Goal: Transaction & Acquisition: Purchase product/service

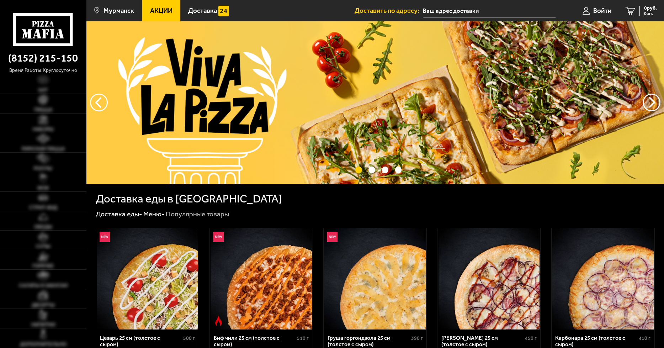
click at [378, 96] on img at bounding box center [375, 102] width 578 height 163
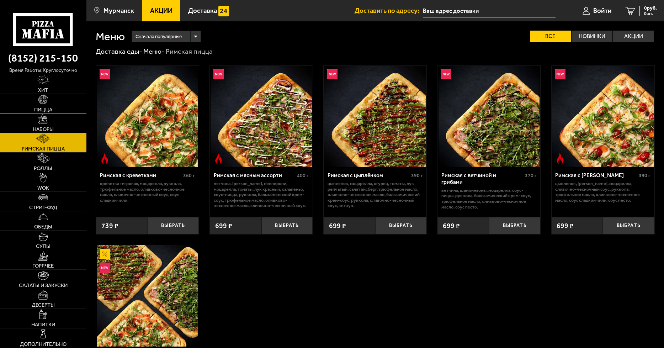
click at [51, 105] on link "Пицца" at bounding box center [43, 103] width 86 height 19
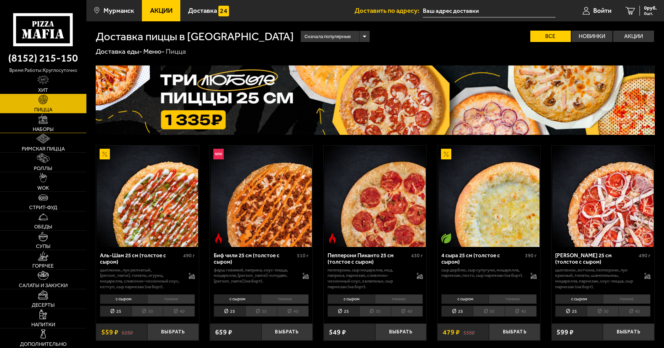
click at [56, 122] on link "Наборы" at bounding box center [43, 123] width 86 height 19
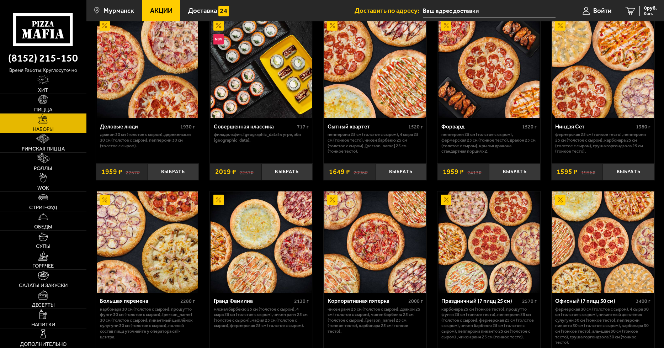
scroll to position [1067, 0]
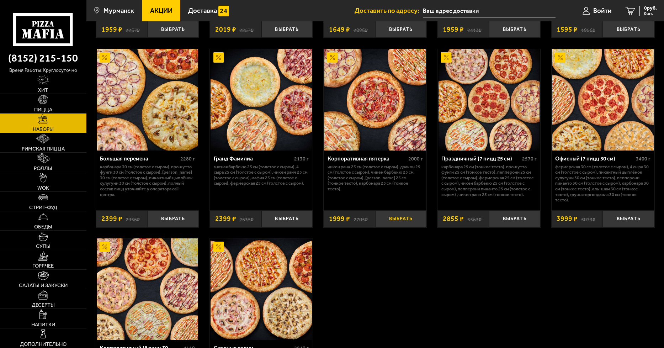
click at [401, 220] on button "Выбрать" at bounding box center [401, 218] width 52 height 17
click at [645, 11] on div "1999 руб. 1 шт." at bounding box center [644, 11] width 26 height 10
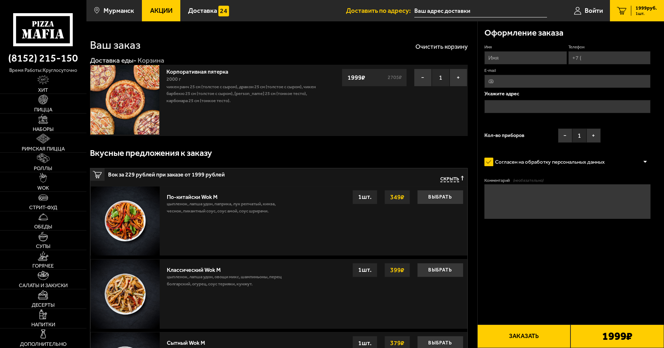
click at [511, 59] on input "Имя" at bounding box center [526, 57] width 82 height 13
type input "Yfnfkbz"
type input "[PERSON_NAME]"
click at [157, 10] on span "Акции" at bounding box center [161, 10] width 22 height 7
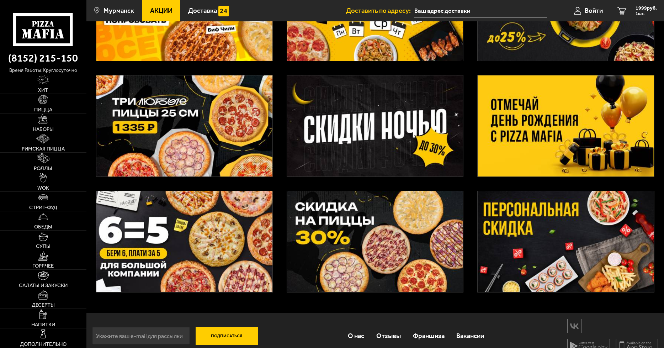
scroll to position [107, 0]
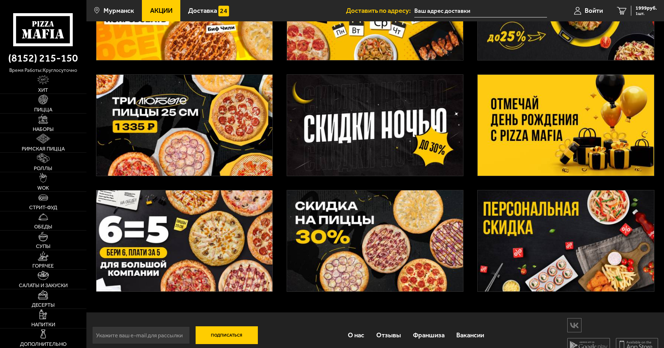
click at [615, 127] on img at bounding box center [566, 125] width 176 height 101
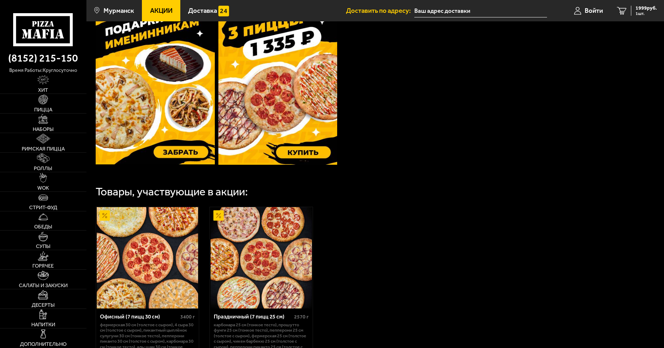
scroll to position [249, 0]
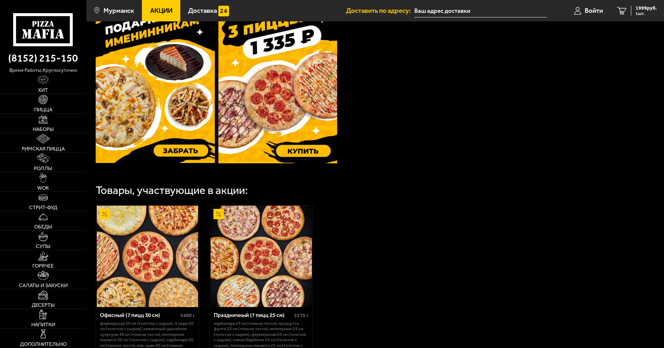
click at [185, 148] on img at bounding box center [155, 84] width 119 height 158
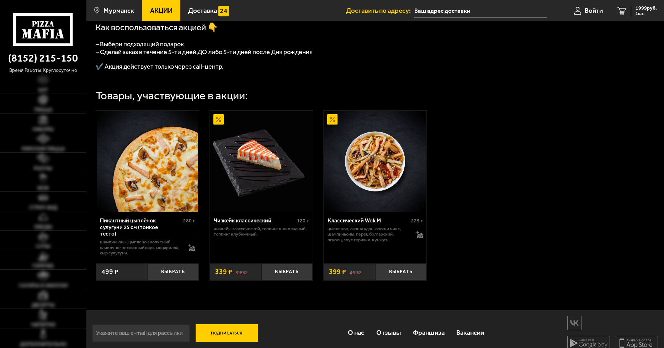
scroll to position [229, 0]
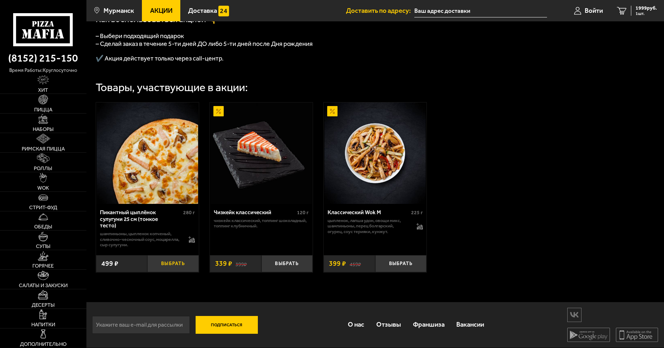
click at [178, 262] on button "Выбрать" at bounding box center [173, 263] width 52 height 17
click at [53, 104] on link "Пицца" at bounding box center [43, 103] width 86 height 19
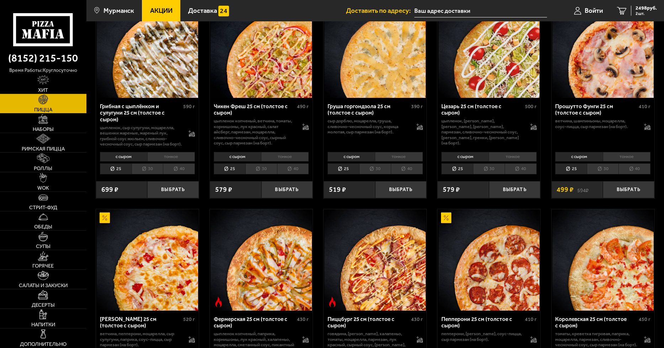
scroll to position [427, 0]
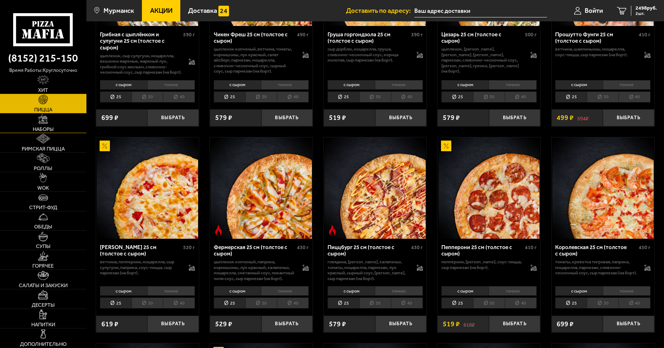
click at [53, 120] on link "Наборы" at bounding box center [43, 123] width 86 height 19
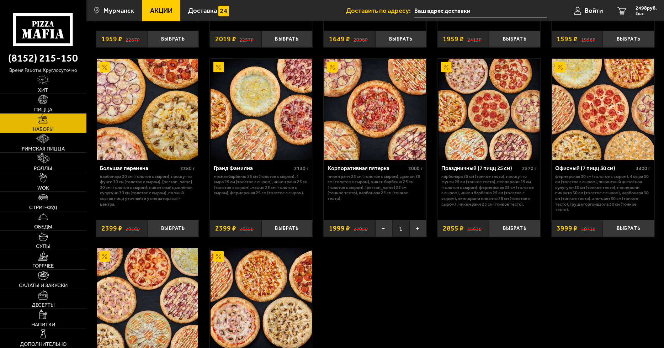
scroll to position [1067, 0]
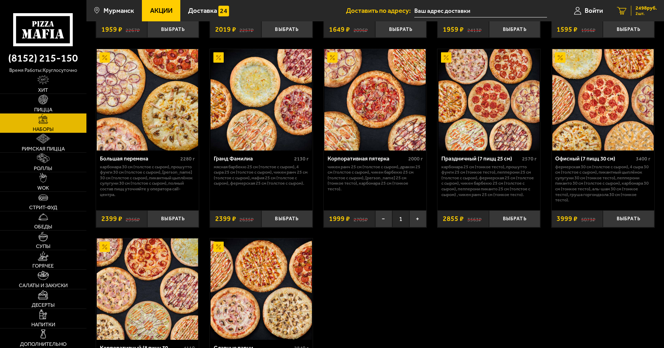
click at [654, 6] on span "2498 руб." at bounding box center [646, 8] width 21 height 5
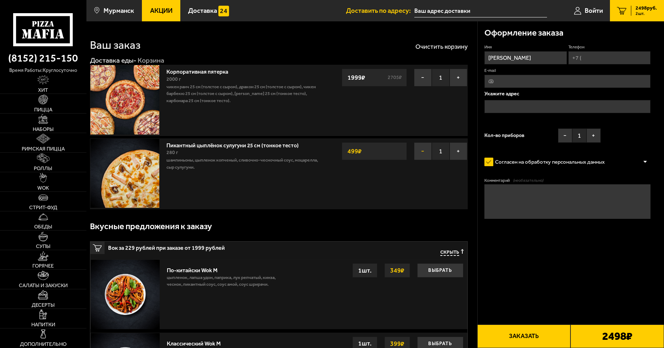
click at [427, 150] on button "−" at bounding box center [423, 151] width 18 height 18
